Goal: Task Accomplishment & Management: Manage account settings

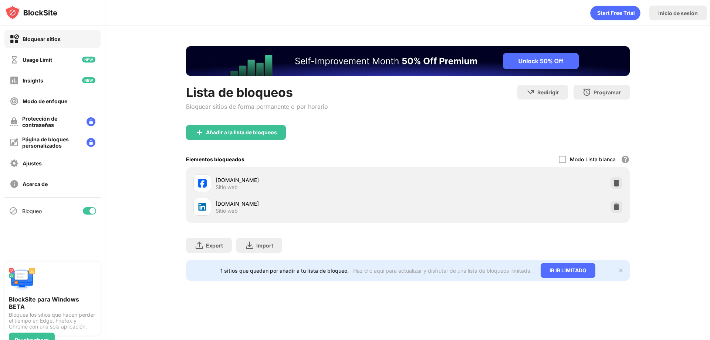
click at [615, 234] on div "Export Exportar archivos (sólo para artículos de sitios web) Import Importar ar…" at bounding box center [408, 241] width 444 height 37
click at [614, 203] on img at bounding box center [616, 206] width 7 height 7
